Goal: Information Seeking & Learning: Learn about a topic

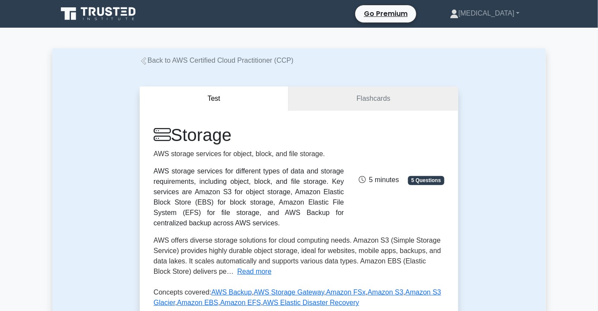
click at [181, 60] on link "Back to AWS Certified Cloud Practitioner (CCP)" at bounding box center [217, 60] width 154 height 7
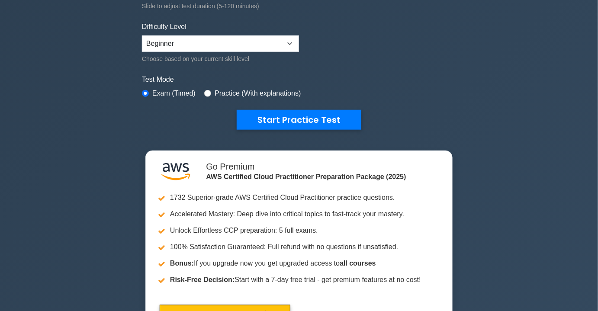
scroll to position [433, 0]
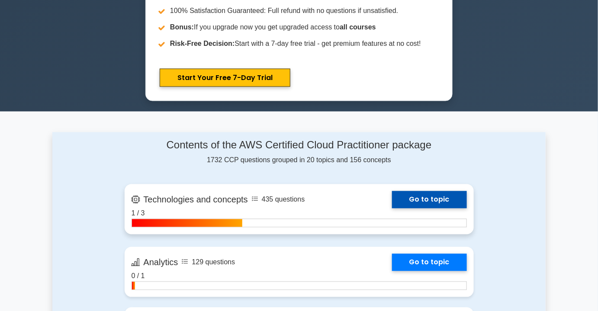
click at [421, 195] on link "Go to topic" at bounding box center [429, 199] width 75 height 17
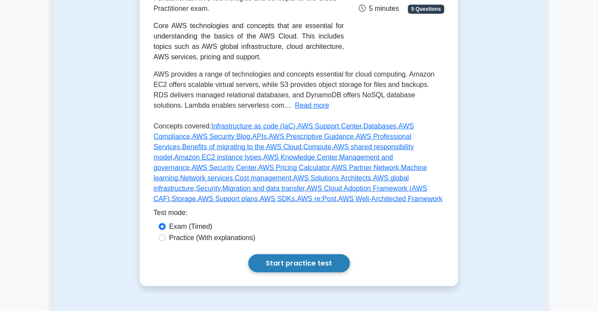
scroll to position [157, 0]
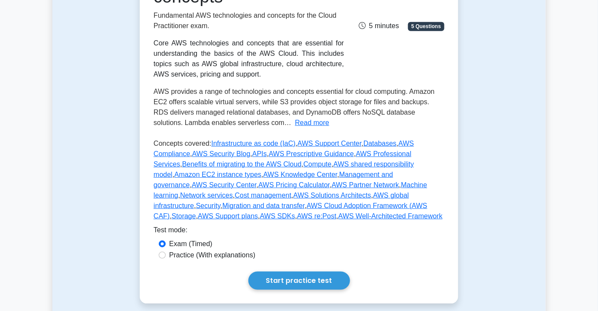
click at [226, 258] on label "Practice (With explanations)" at bounding box center [212, 255] width 86 height 10
click at [166, 258] on input "Practice (With explanations)" at bounding box center [162, 255] width 7 height 7
radio input "true"
click at [284, 279] on link "Start practice test" at bounding box center [299, 281] width 102 height 18
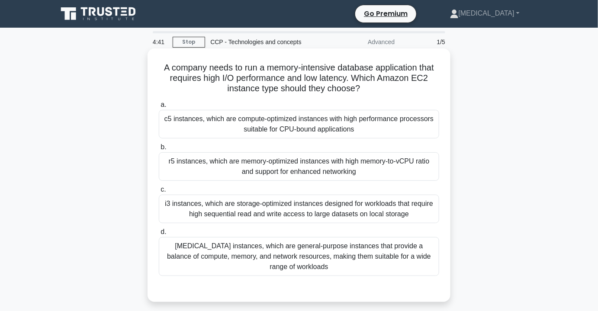
click at [281, 164] on div "r5 instances, which are memory-optimized instances with high memory-to-vCPU rat…" at bounding box center [299, 166] width 280 height 29
click at [159, 150] on input "b. r5 instances, which are memory-optimized instances with high memory-to-vCPU …" at bounding box center [159, 147] width 0 height 6
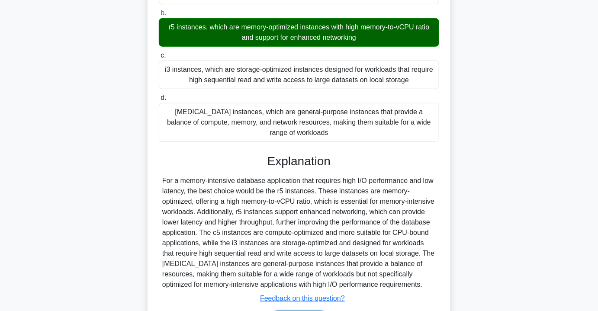
scroll to position [180, 0]
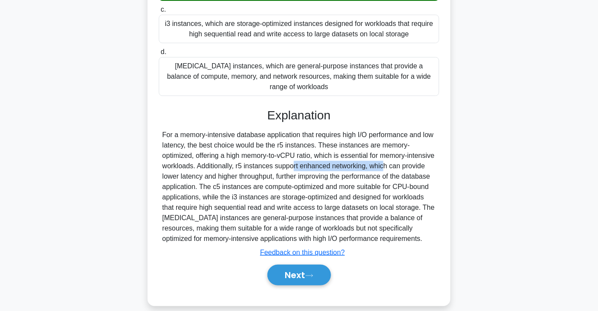
drag, startPoint x: 269, startPoint y: 154, endPoint x: 362, endPoint y: 173, distance: 95.3
click at [361, 160] on div "For a memory-intensive database application that requires high I/O performance …" at bounding box center [298, 187] width 273 height 114
click at [375, 210] on div "For a memory-intensive database application that requires high I/O performance …" at bounding box center [298, 187] width 273 height 114
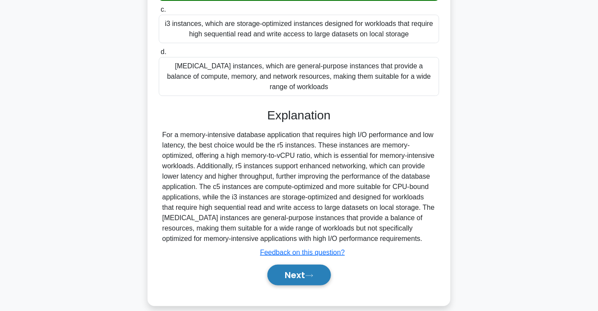
click at [308, 273] on icon at bounding box center [309, 275] width 8 height 5
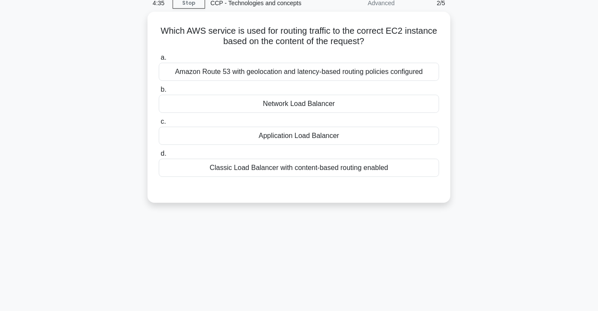
scroll to position [38, 0]
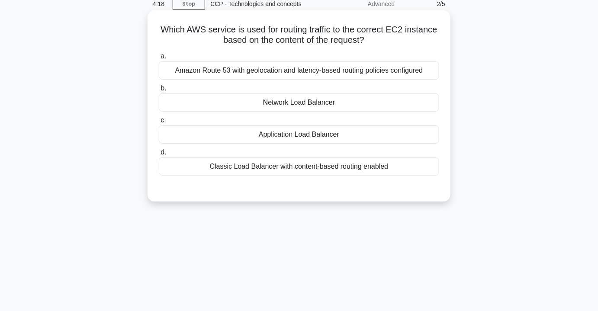
click at [335, 71] on div "Amazon Route 53 with geolocation and latency-based routing policies configured" at bounding box center [299, 70] width 280 height 18
click at [159, 59] on input "a. Amazon Route 53 with geolocation and latency-based routing policies configur…" at bounding box center [159, 57] width 0 height 6
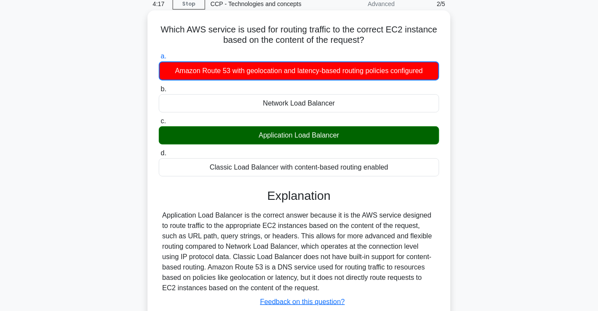
click at [307, 132] on div "Application Load Balancer" at bounding box center [299, 135] width 280 height 18
click at [159, 124] on input "c. Application Load Balancer" at bounding box center [159, 122] width 0 height 6
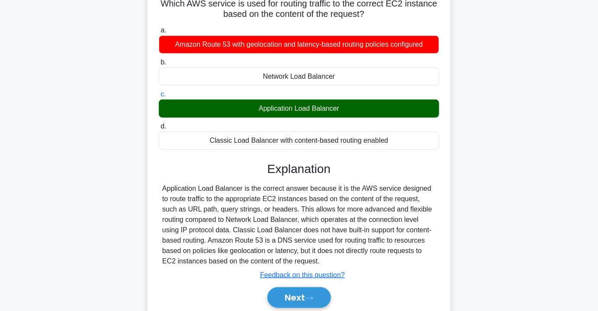
scroll to position [77, 0]
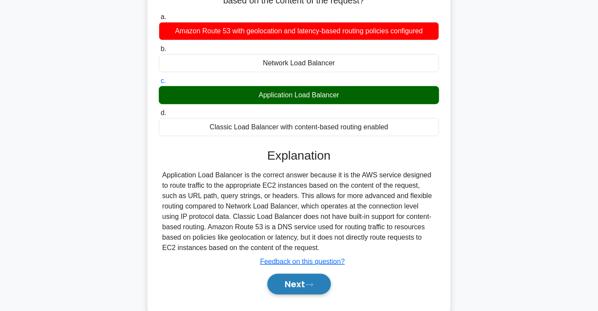
click at [295, 283] on button "Next" at bounding box center [299, 284] width 64 height 21
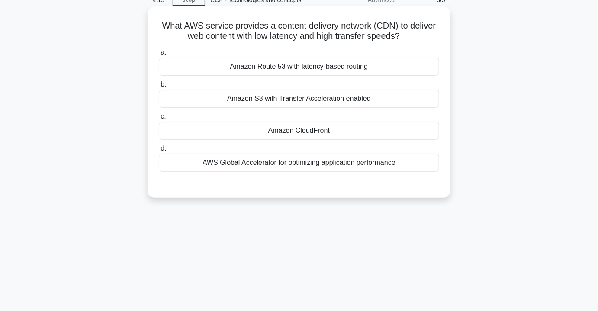
scroll to position [0, 0]
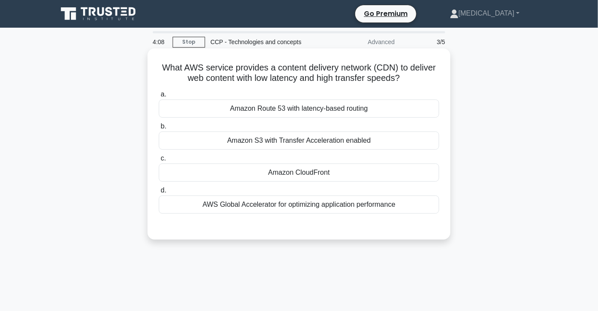
click at [311, 170] on div "Amazon CloudFront" at bounding box center [299, 172] width 280 height 18
click at [159, 161] on input "c. Amazon CloudFront" at bounding box center [159, 159] width 0 height 6
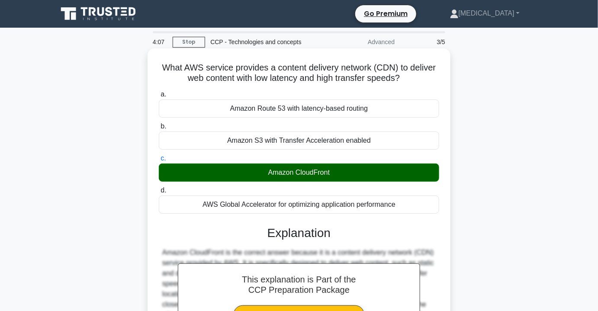
scroll to position [156, 0]
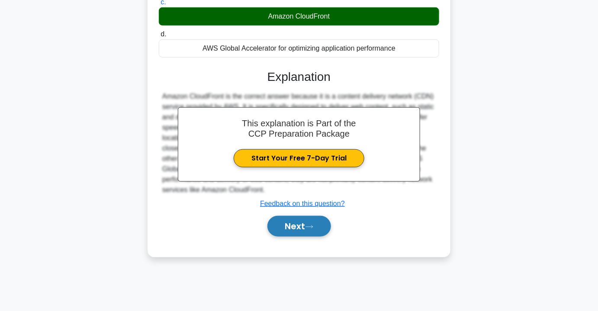
click at [282, 226] on button "Next" at bounding box center [299, 226] width 64 height 21
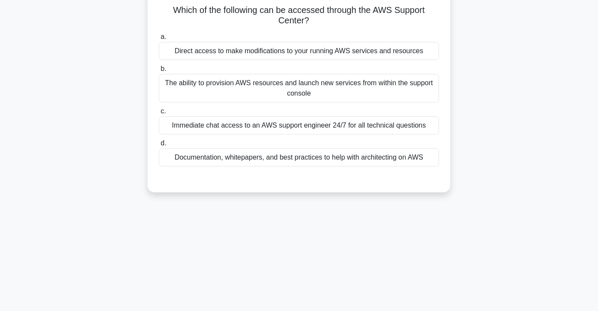
scroll to position [0, 0]
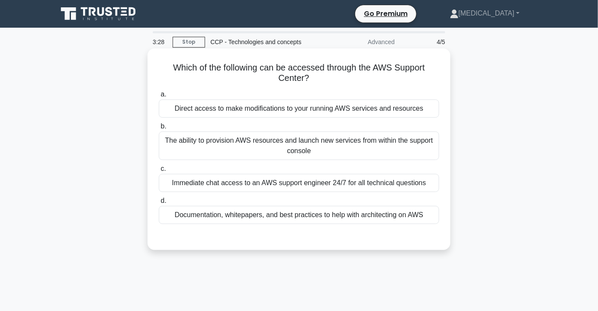
click at [295, 153] on div "The ability to provision AWS resources and launch new services from within the …" at bounding box center [299, 145] width 280 height 29
click at [159, 129] on input "b. The ability to provision AWS resources and launch new services from within t…" at bounding box center [159, 127] width 0 height 6
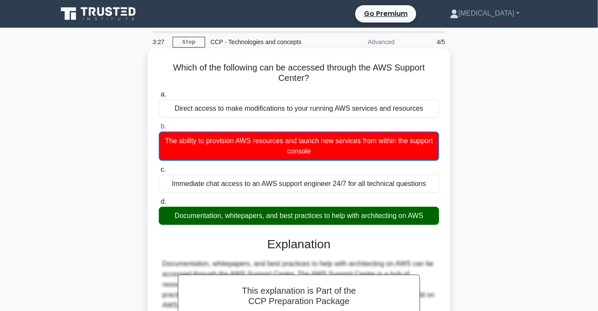
click at [304, 219] on div "Documentation, whitepapers, and best practices to help with architecting on AWS" at bounding box center [299, 216] width 280 height 18
click at [159, 205] on input "d. Documentation, whitepapers, and best practices to help with architecting on …" at bounding box center [159, 202] width 0 height 6
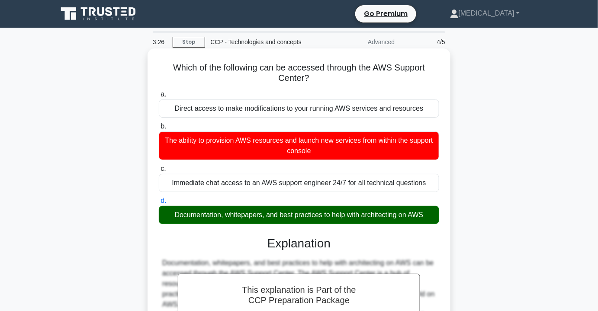
scroll to position [156, 0]
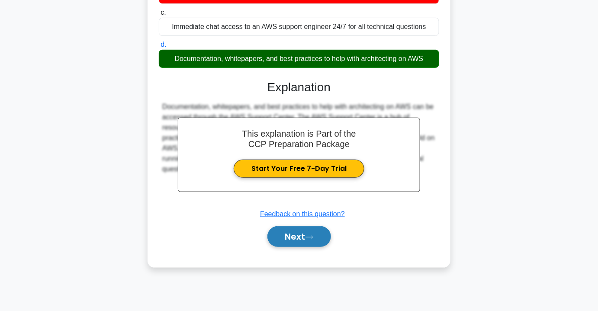
click at [304, 232] on button "Next" at bounding box center [299, 236] width 64 height 21
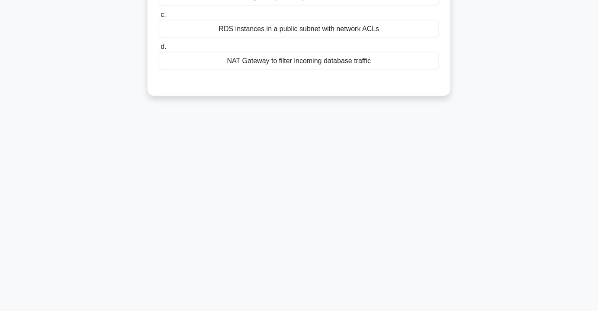
scroll to position [0, 0]
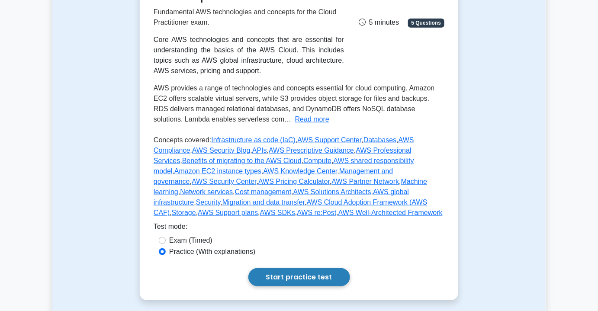
click at [279, 282] on link "Start practice test" at bounding box center [299, 277] width 102 height 18
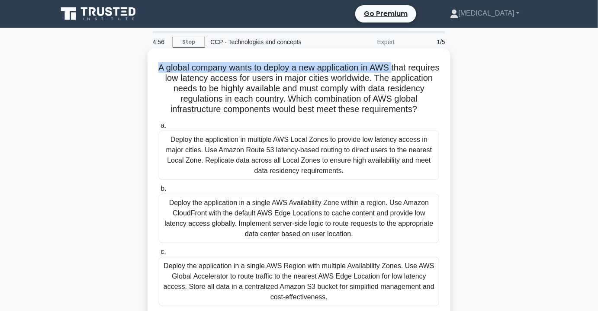
drag, startPoint x: 170, startPoint y: 68, endPoint x: 412, endPoint y: 65, distance: 242.2
click at [412, 65] on h5 "A global company wants to deploy a new application in AWS that requires low lat…" at bounding box center [299, 88] width 282 height 53
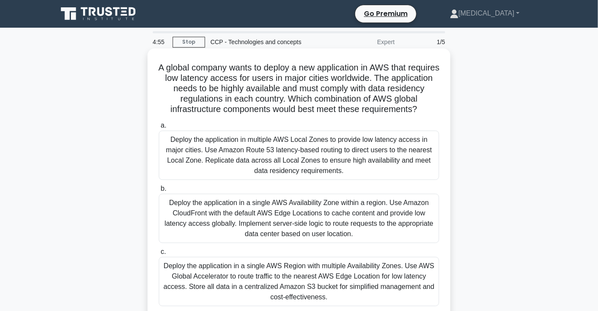
click at [396, 106] on h5 "A global company wants to deploy a new application in AWS that requires low lat…" at bounding box center [299, 88] width 282 height 53
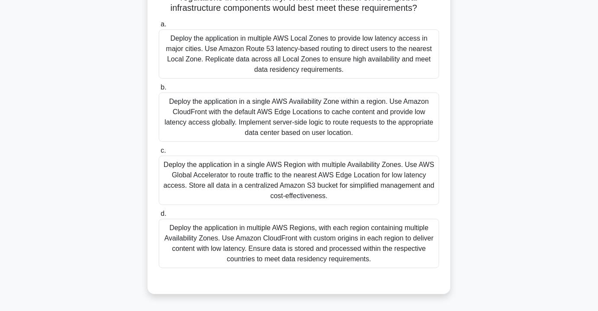
scroll to position [117, 0]
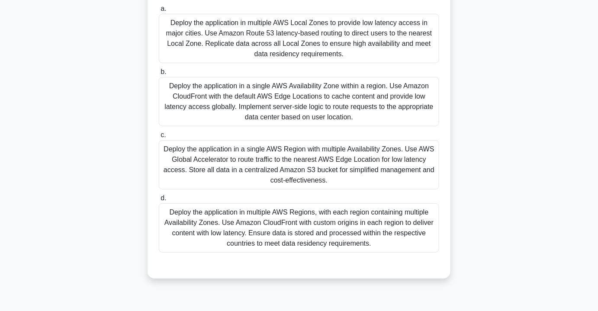
click at [329, 243] on div "Deploy the application in multiple AWS Regions, with each region containing mul…" at bounding box center [299, 227] width 280 height 49
click at [159, 201] on input "d. Deploy the application in multiple AWS Regions, with each region containing …" at bounding box center [159, 198] width 0 height 6
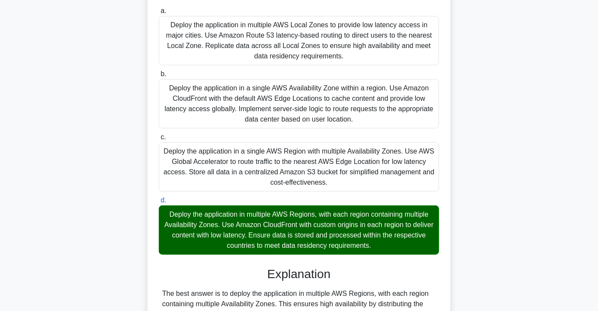
scroll to position [273, 0]
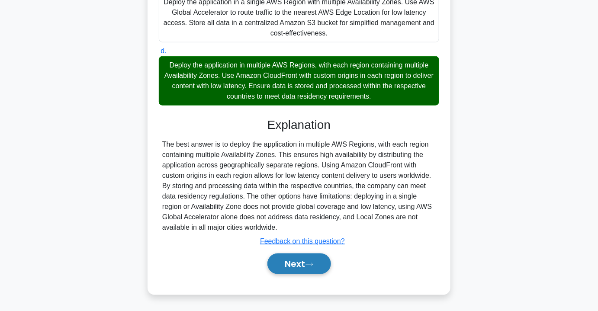
click at [292, 271] on button "Next" at bounding box center [299, 263] width 64 height 21
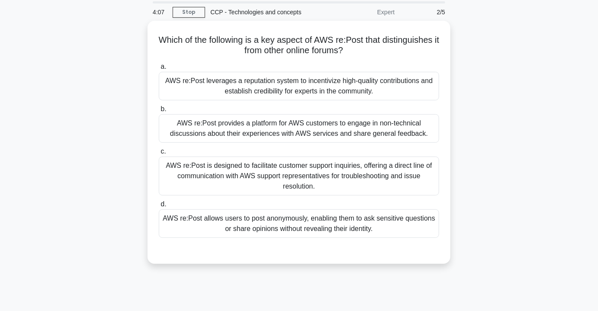
scroll to position [0, 0]
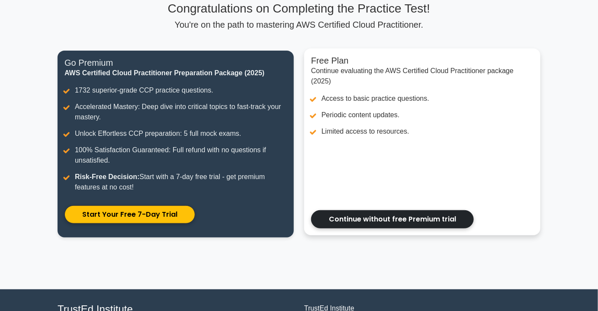
scroll to position [63, 0]
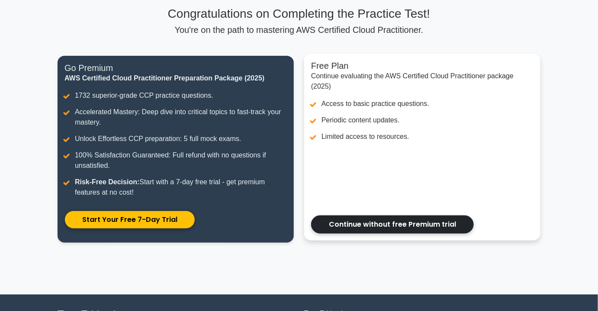
click at [392, 230] on link "Continue without free Premium trial" at bounding box center [392, 224] width 163 height 18
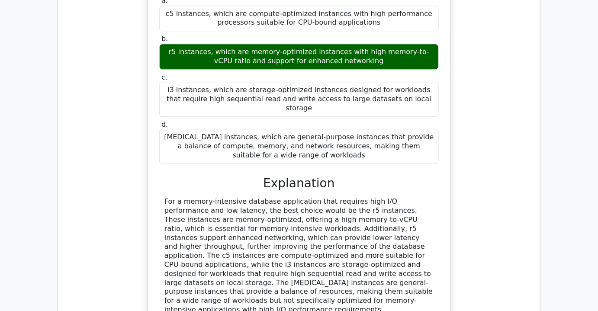
scroll to position [836, 0]
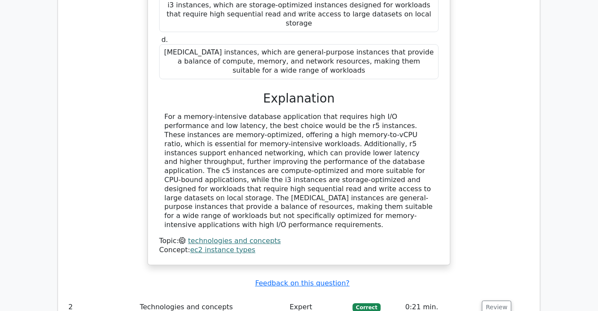
click at [431, 295] on td "0:21 min." at bounding box center [440, 307] width 77 height 25
drag, startPoint x: 373, startPoint y: 234, endPoint x: 507, endPoint y: 234, distance: 133.6
click at [378, 303] on span "Correct" at bounding box center [367, 307] width 28 height 9
click at [494, 301] on button "Review" at bounding box center [496, 307] width 29 height 13
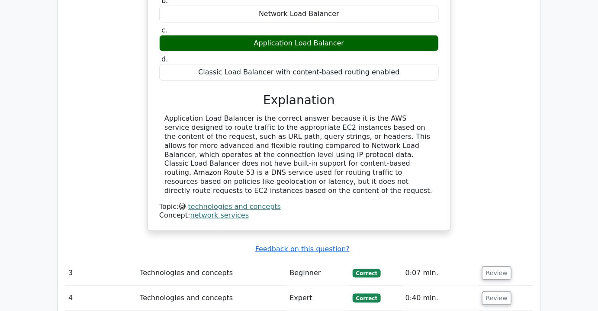
scroll to position [1308, 0]
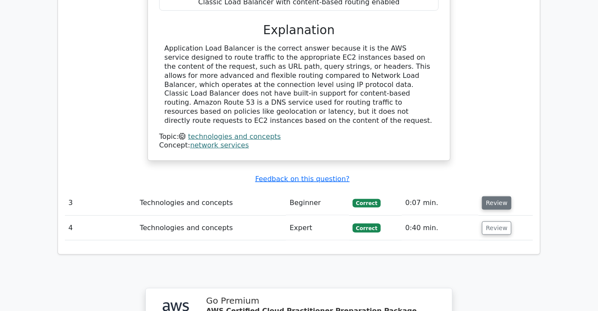
click at [493, 196] on button "Review" at bounding box center [496, 202] width 29 height 13
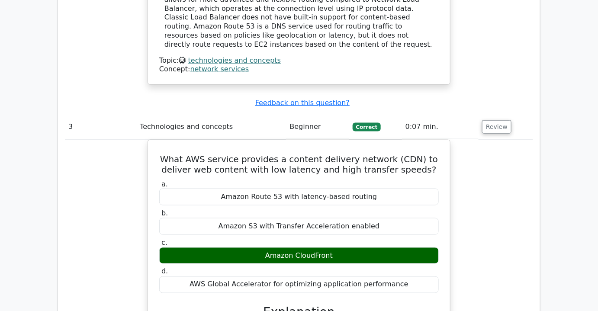
scroll to position [1662, 0]
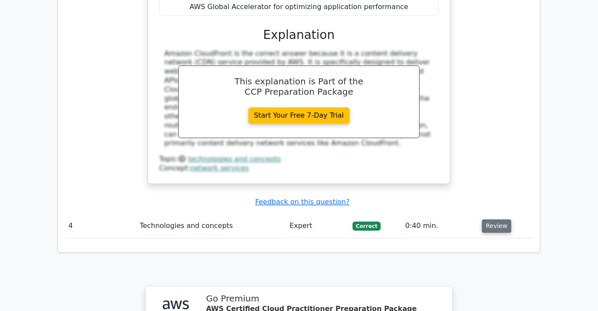
click at [495, 219] on button "Review" at bounding box center [496, 225] width 29 height 13
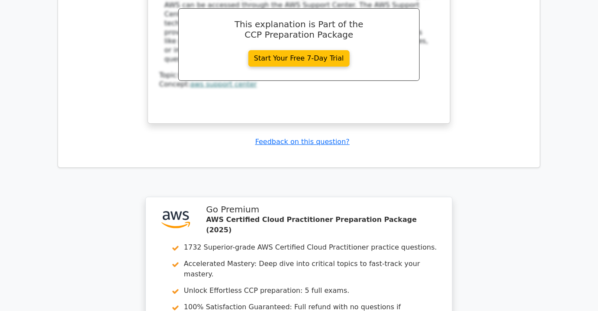
scroll to position [2257, 0]
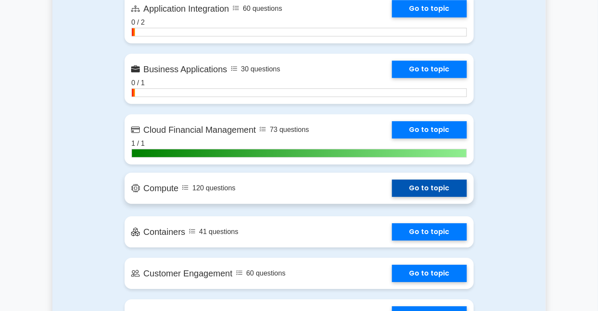
scroll to position [550, 0]
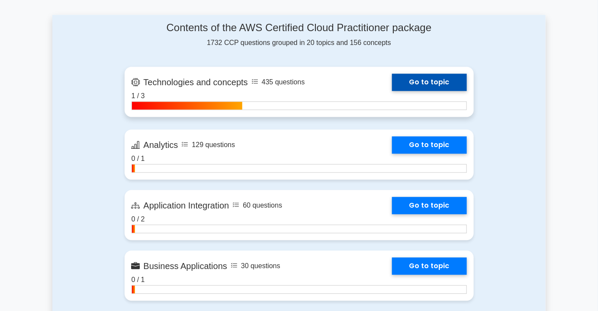
click at [443, 86] on link "Go to topic" at bounding box center [429, 82] width 75 height 17
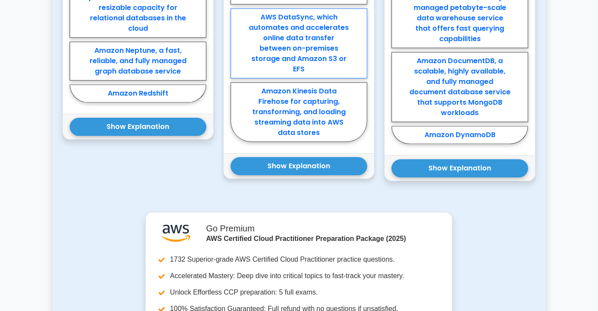
scroll to position [904, 0]
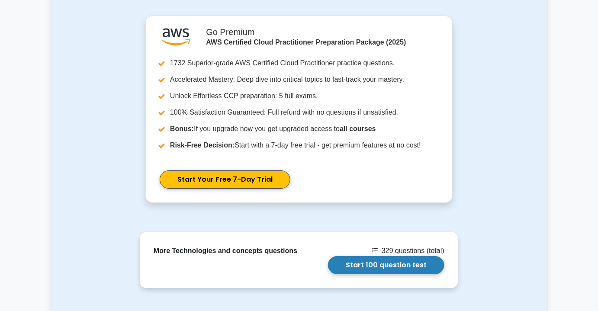
click at [328, 256] on link "Start 100 question test" at bounding box center [386, 265] width 116 height 18
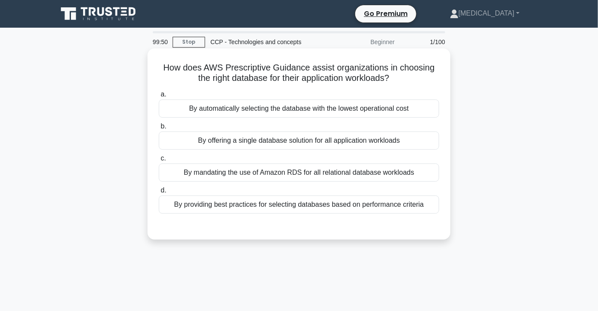
click at [372, 205] on div "By providing best practices for selecting databases based on performance criter…" at bounding box center [299, 204] width 280 height 18
click at [159, 193] on input "d. By providing best practices for selecting databases based on performance cri…" at bounding box center [159, 191] width 0 height 6
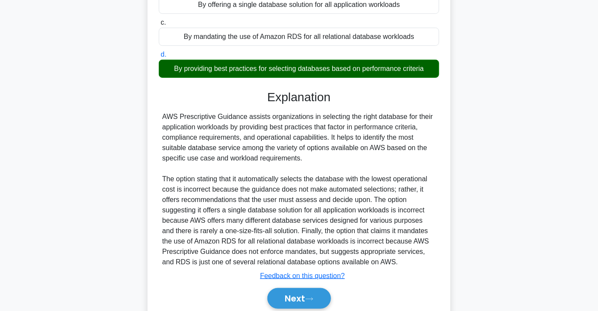
scroll to position [170, 0]
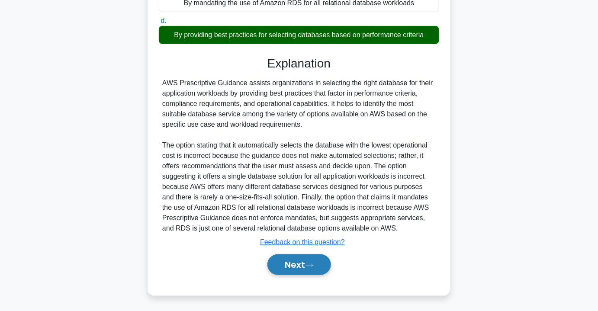
click at [303, 265] on button "Next" at bounding box center [299, 264] width 64 height 21
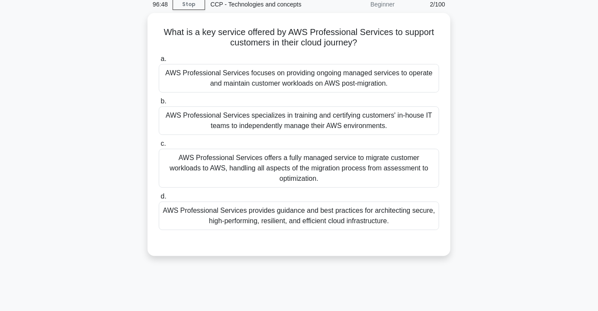
scroll to position [0, 0]
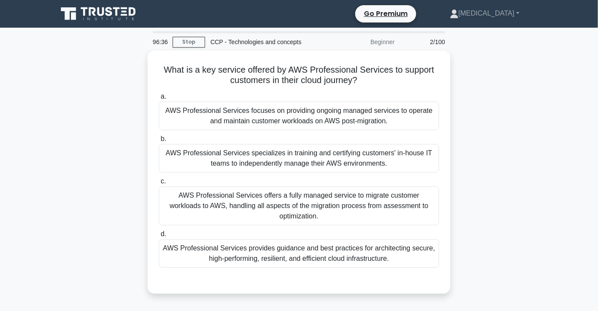
click at [535, 29] on main "96:36 Stop CCP - Technologies and concepts Beginner 2/100 What is a key service…" at bounding box center [299, 247] width 598 height 439
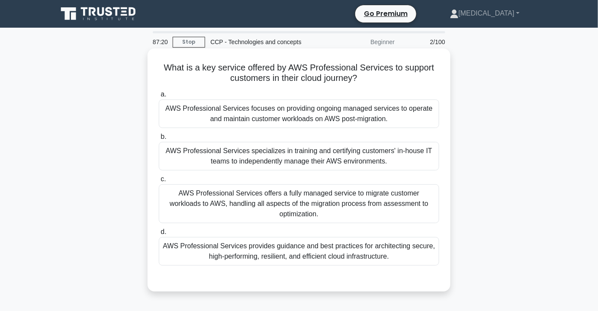
click at [315, 242] on div "AWS Professional Services provides guidance and best practices for architecting…" at bounding box center [299, 251] width 280 height 29
click at [159, 235] on input "d. AWS Professional Services provides guidance and best practices for architect…" at bounding box center [159, 232] width 0 height 6
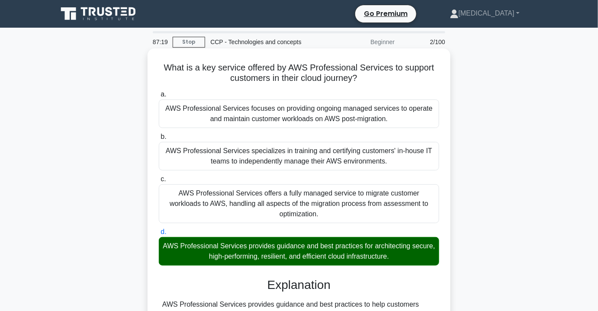
scroll to position [156, 0]
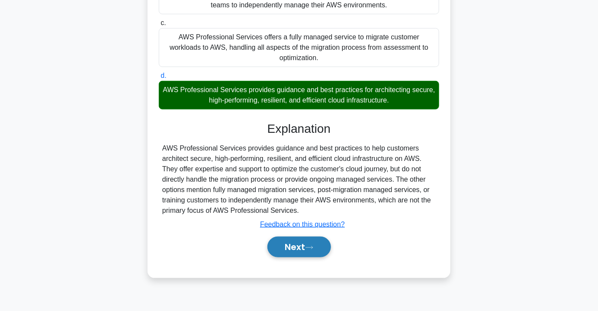
click at [310, 245] on icon at bounding box center [309, 247] width 8 height 5
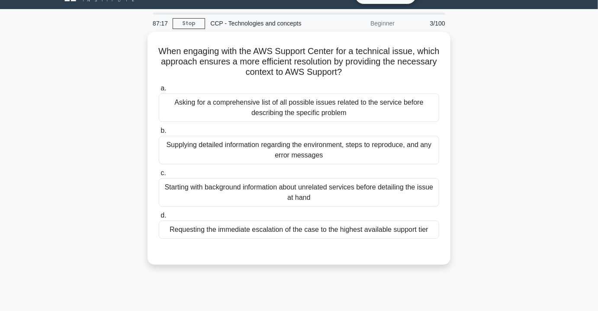
scroll to position [0, 0]
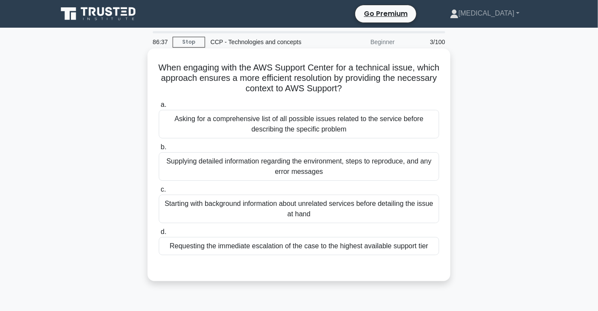
click at [342, 170] on div "Supplying detailed information regarding the environment, steps to reproduce, a…" at bounding box center [299, 166] width 280 height 29
click at [159, 150] on input "b. Supplying detailed information regarding the environment, steps to reproduce…" at bounding box center [159, 147] width 0 height 6
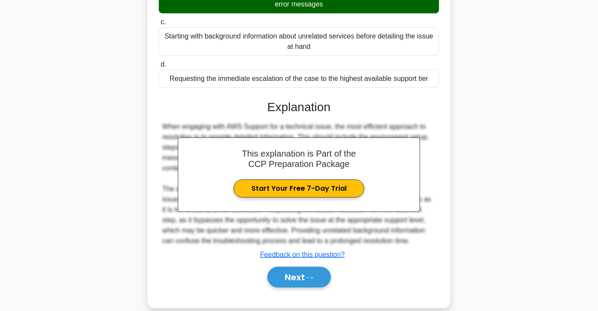
scroll to position [180, 0]
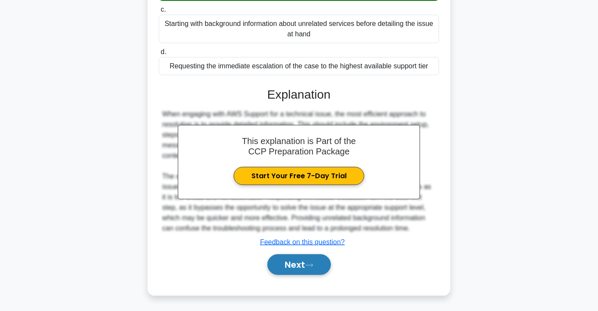
click at [315, 267] on button "Next" at bounding box center [299, 264] width 64 height 21
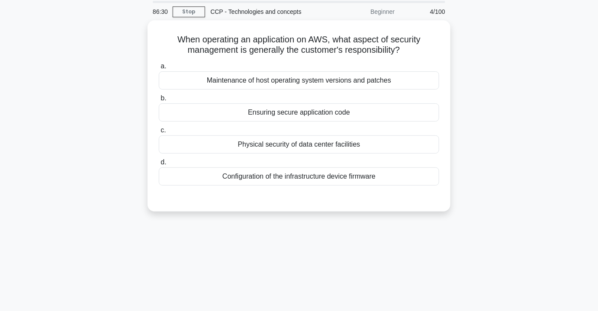
scroll to position [0, 0]
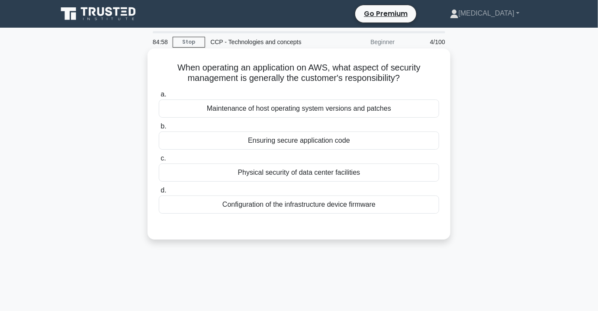
click at [215, 190] on label "d. Configuration of the infrastructure device firmware" at bounding box center [299, 199] width 280 height 29
click at [159, 190] on input "d. Configuration of the infrastructure device firmware" at bounding box center [159, 191] width 0 height 6
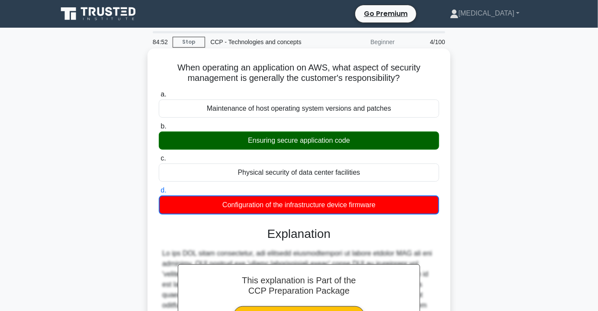
click at [326, 146] on div "Ensuring secure application code" at bounding box center [299, 140] width 280 height 18
click at [159, 129] on input "b. Ensuring secure application code" at bounding box center [159, 127] width 0 height 6
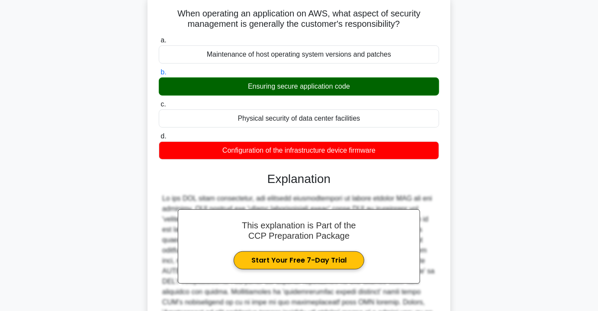
scroll to position [190, 0]
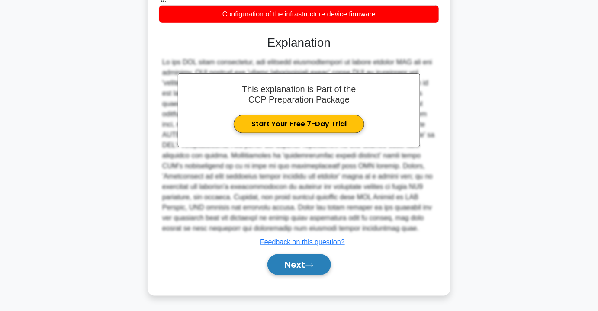
click at [313, 269] on button "Next" at bounding box center [299, 264] width 64 height 21
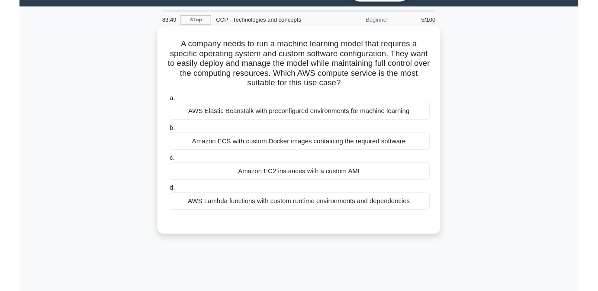
scroll to position [0, 0]
